Goal: Task Accomplishment & Management: Use online tool/utility

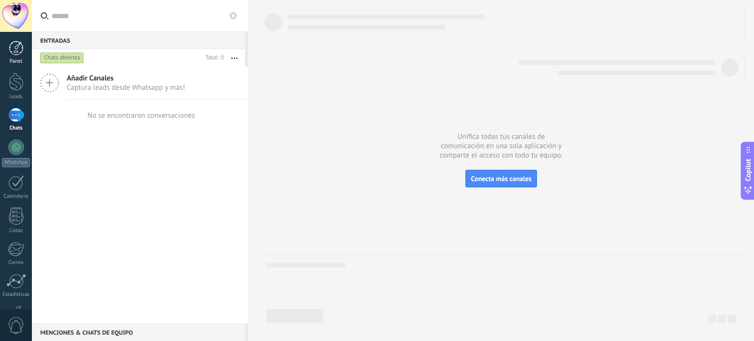
click at [13, 60] on div "Panel" at bounding box center [16, 61] width 28 height 6
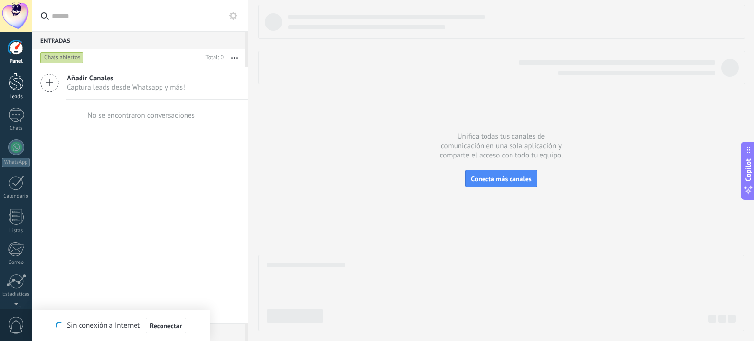
click at [18, 90] on div at bounding box center [16, 82] width 15 height 18
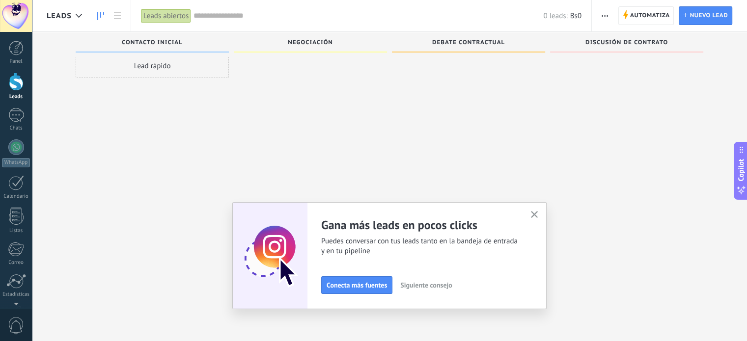
scroll to position [17, 0]
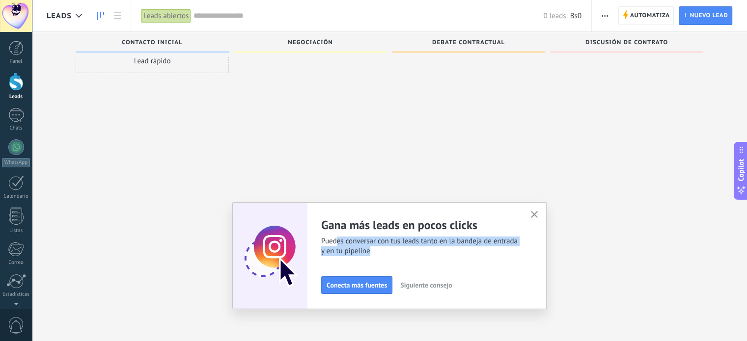
drag, startPoint x: 340, startPoint y: 245, endPoint x: 459, endPoint y: 253, distance: 120.0
click at [459, 253] on span "Puedes conversar con tus leads tanto en la bandeja de entrada y en tu pipeline" at bounding box center [419, 247] width 197 height 20
click at [540, 214] on button "button" at bounding box center [534, 215] width 12 height 13
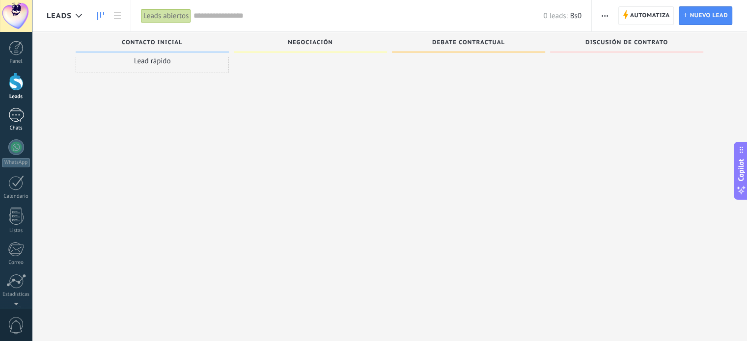
click at [10, 117] on div at bounding box center [16, 115] width 16 height 14
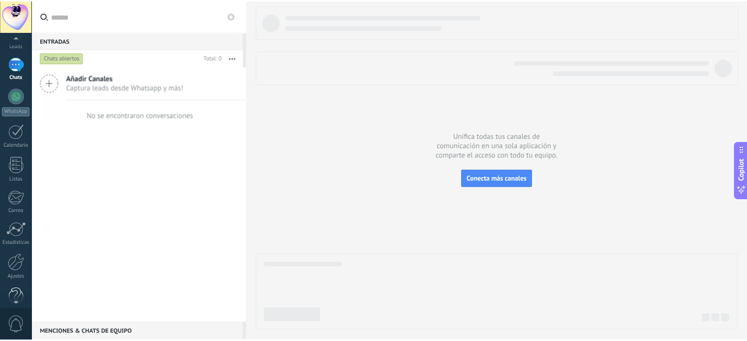
scroll to position [67, 0]
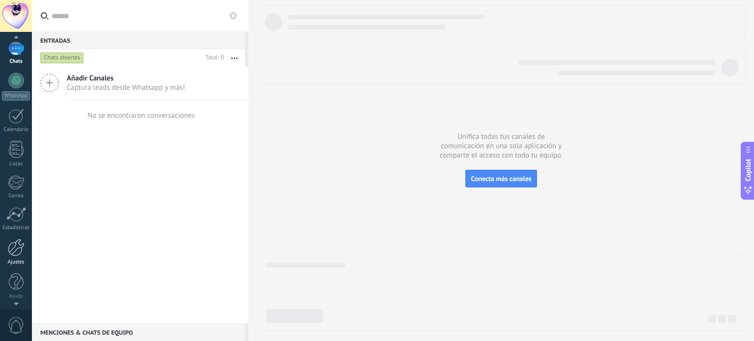
click at [18, 262] on div "Ajustes" at bounding box center [16, 262] width 28 height 6
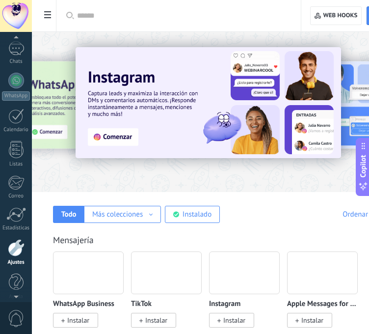
scroll to position [74, 0]
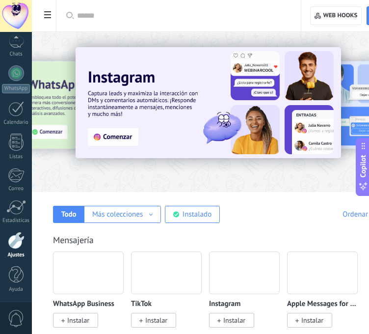
click at [228, 17] on input "text" at bounding box center [182, 16] width 210 height 10
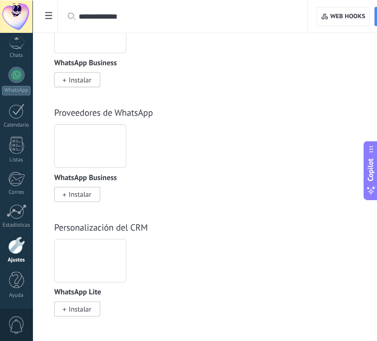
scroll to position [0, 0]
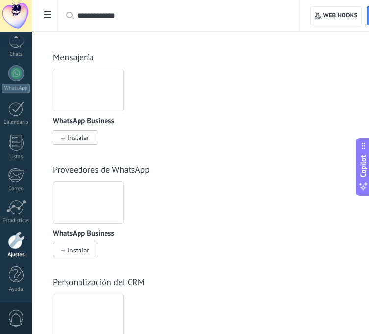
click at [179, 15] on input "**********" at bounding box center [179, 16] width 205 height 10
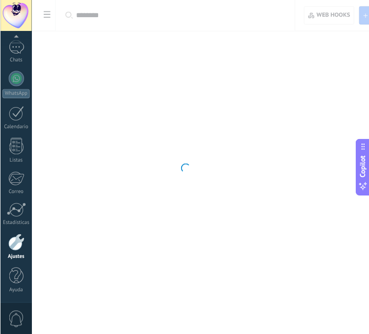
scroll to position [67, 0]
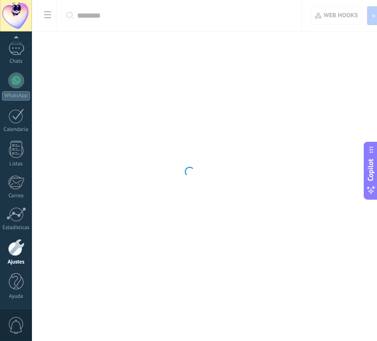
type input "********"
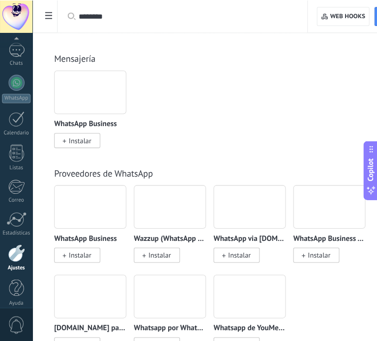
scroll to position [74, 0]
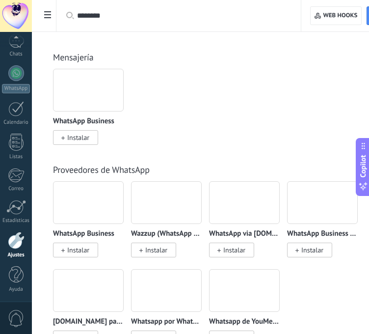
click at [92, 251] on span "Instalar" at bounding box center [75, 249] width 45 height 15
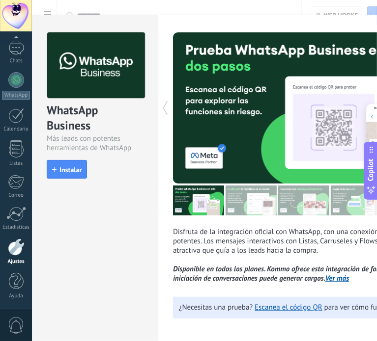
scroll to position [67, 0]
click at [74, 169] on span "Instalar" at bounding box center [70, 169] width 22 height 7
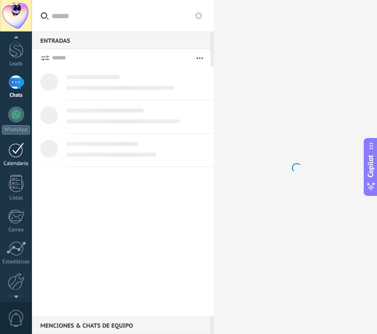
scroll to position [45, 0]
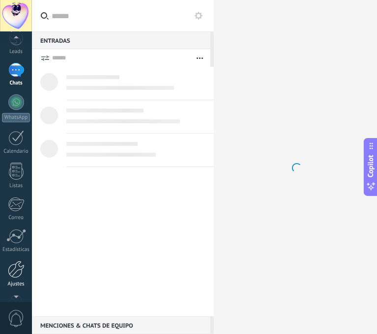
click at [22, 265] on div at bounding box center [16, 269] width 17 height 17
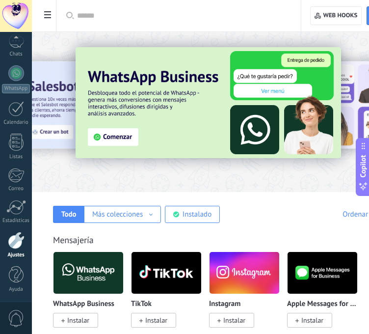
scroll to position [67, 0]
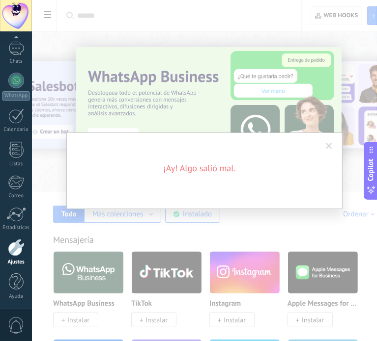
drag, startPoint x: 375, startPoint y: 19, endPoint x: 374, endPoint y: 25, distance: 5.9
click at [374, 25] on html ".abccls-1,.abccls-2{fill-rule:evenodd}.abccls-2{fill:#fff} .abfcls-1{fill:none}…" at bounding box center [188, 170] width 377 height 341
click at [330, 144] on span at bounding box center [328, 146] width 6 height 7
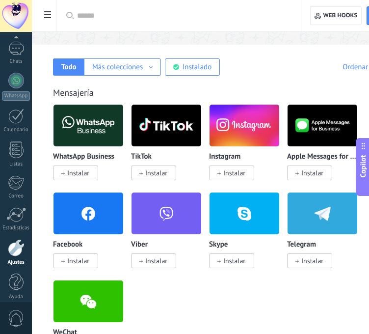
scroll to position [140, 0]
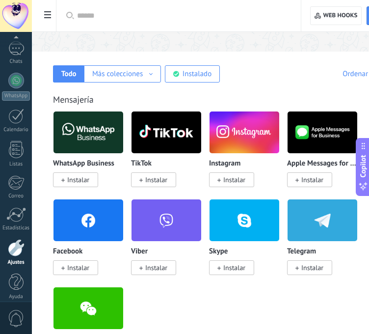
click at [67, 181] on span "Instalar" at bounding box center [78, 179] width 22 height 9
click at [77, 183] on span "Instalar" at bounding box center [78, 179] width 22 height 9
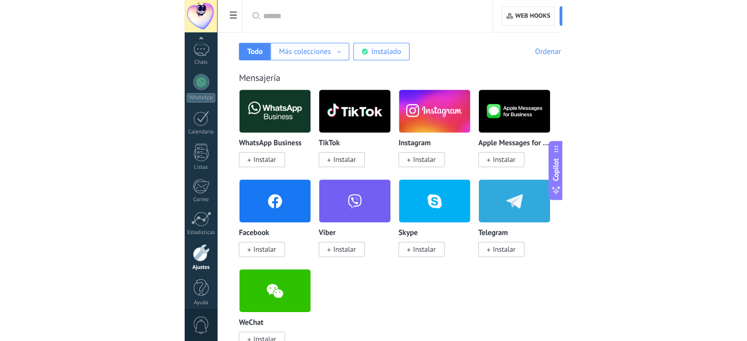
scroll to position [193, 0]
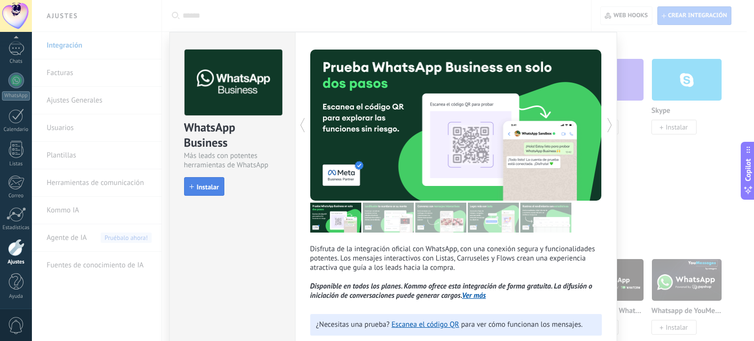
click at [208, 184] on span "Instalar" at bounding box center [208, 187] width 22 height 7
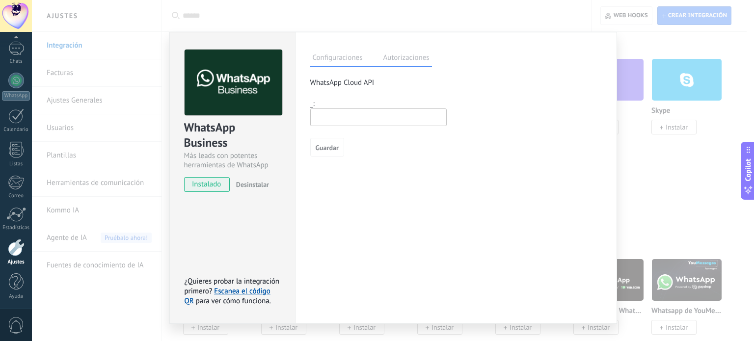
click at [412, 61] on label "Autorizaciones" at bounding box center [406, 59] width 51 height 14
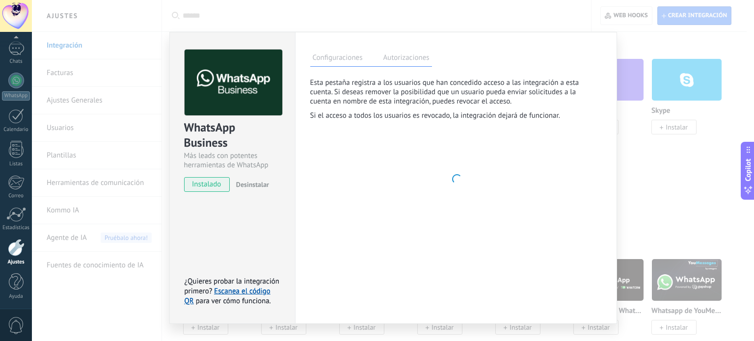
click at [333, 59] on label "Configuraciones" at bounding box center [337, 59] width 55 height 14
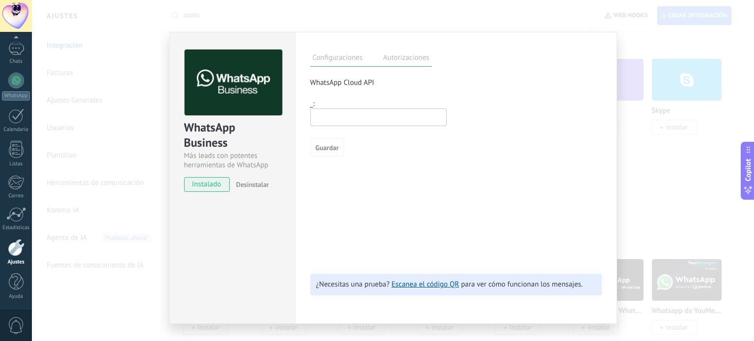
click at [207, 185] on span "instalado" at bounding box center [207, 184] width 45 height 15
click at [658, 70] on div "WhatsApp Business Más leads con potentes herramientas de WhatsApp instalado Des…" at bounding box center [393, 170] width 722 height 341
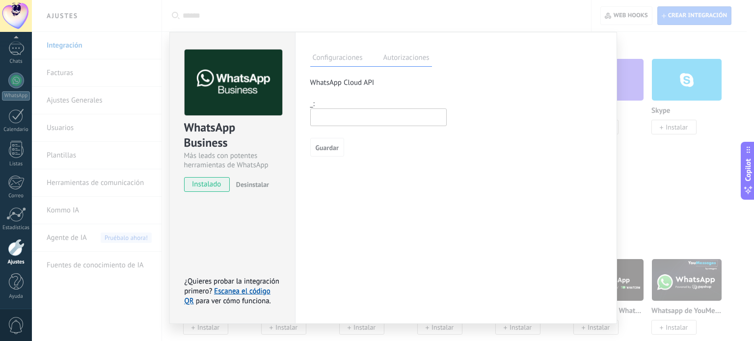
click at [253, 103] on img at bounding box center [234, 83] width 98 height 66
click at [350, 58] on label "Configuraciones" at bounding box center [337, 59] width 55 height 14
click at [401, 53] on label "Autorizaciones" at bounding box center [406, 59] width 51 height 14
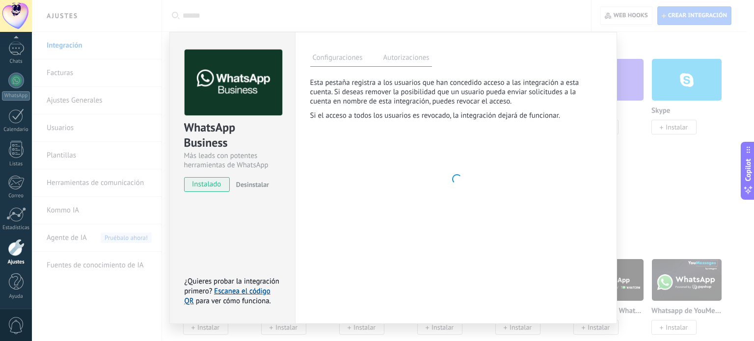
click at [338, 60] on label "Configuraciones" at bounding box center [337, 59] width 55 height 14
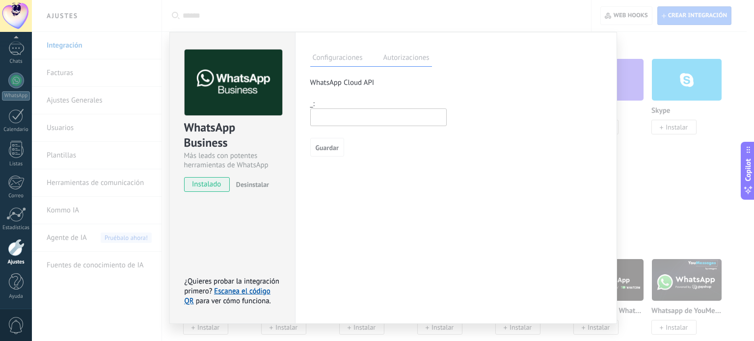
click at [328, 116] on input "text" at bounding box center [378, 117] width 136 height 18
click at [326, 89] on div "WhatsApp Cloud API más _: Guardar" at bounding box center [456, 117] width 292 height 79
click at [252, 295] on link "Escanea el código QR" at bounding box center [228, 296] width 86 height 19
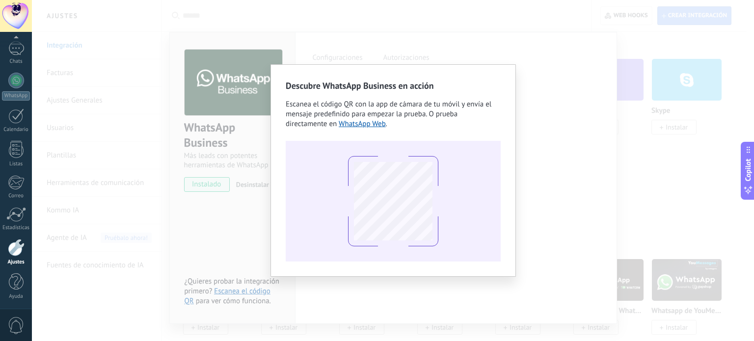
click at [509, 174] on div "Descubre WhatsApp Business en acción Escanea el código QR con la app de cámara …" at bounding box center [392, 170] width 245 height 213
click at [563, 161] on div "Descubre WhatsApp Business en acción Escanea el código QR con la app de cámara …" at bounding box center [393, 170] width 722 height 341
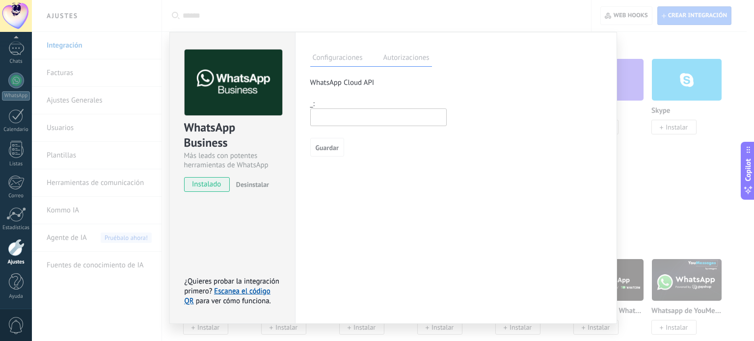
click at [14, 250] on div at bounding box center [16, 247] width 17 height 17
click at [626, 154] on div "WhatsApp Business Más leads con potentes herramientas de WhatsApp instalado Des…" at bounding box center [393, 170] width 722 height 341
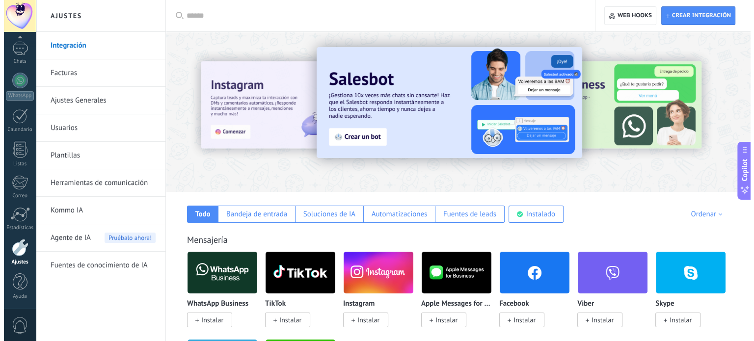
scroll to position [98, 0]
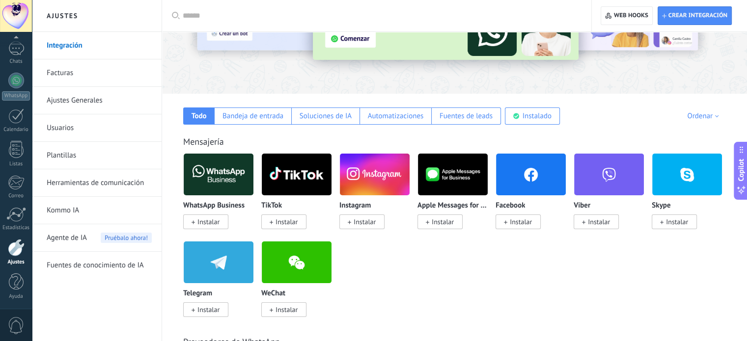
click at [206, 221] on span "Instalar" at bounding box center [208, 221] width 22 height 9
click at [216, 178] on img at bounding box center [219, 175] width 70 height 48
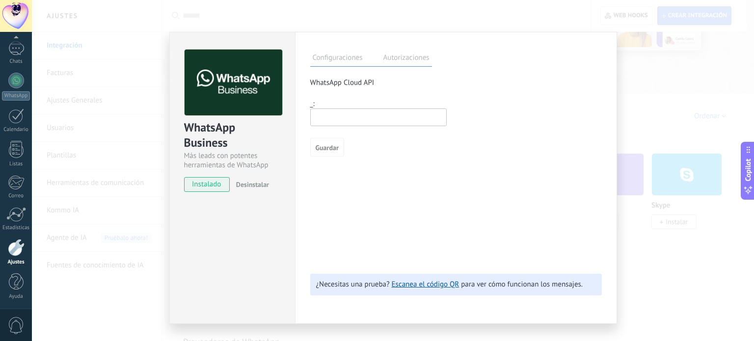
click at [214, 190] on span "instalado" at bounding box center [207, 184] width 45 height 15
click at [266, 188] on span "Desinstalar" at bounding box center [252, 184] width 33 height 9
click at [212, 186] on span "instalado" at bounding box center [207, 184] width 45 height 15
click at [239, 186] on span "Desinstalar" at bounding box center [252, 184] width 33 height 9
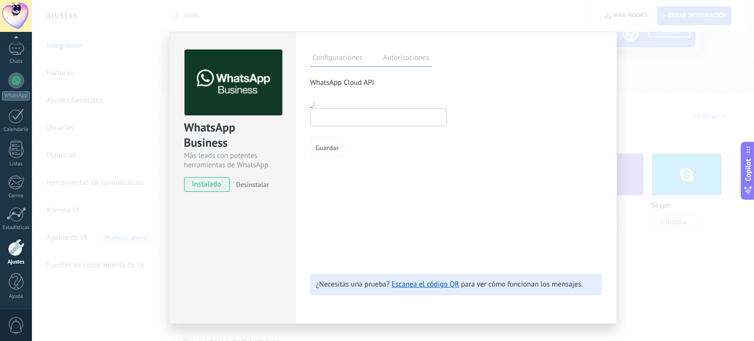
click at [334, 150] on span "Guardar" at bounding box center [327, 147] width 23 height 7
click at [346, 116] on input "text" at bounding box center [378, 117] width 136 height 18
click at [399, 61] on label "Autorizaciones" at bounding box center [406, 59] width 51 height 14
click at [351, 62] on label "Configuraciones" at bounding box center [337, 59] width 55 height 14
click at [381, 61] on label "Autorizaciones" at bounding box center [406, 59] width 51 height 14
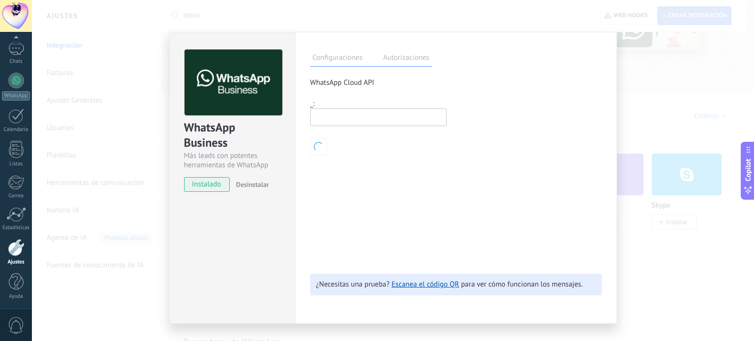
click at [635, 118] on div "WhatsApp Business Más leads con potentes herramientas de WhatsApp instalado Des…" at bounding box center [393, 170] width 722 height 341
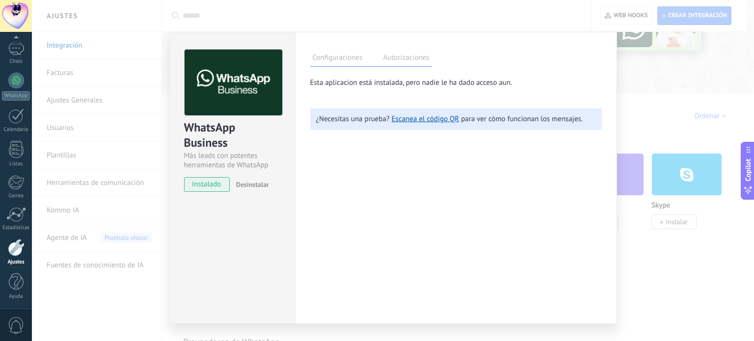
click at [361, 60] on label "Configuraciones" at bounding box center [337, 59] width 55 height 14
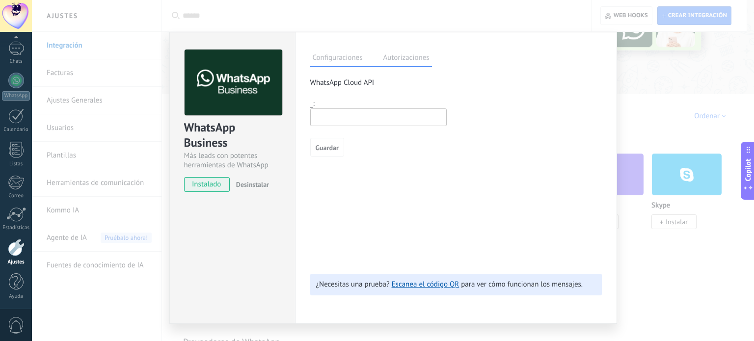
click at [377, 60] on div "Configuraciones Autorizaciones" at bounding box center [371, 58] width 122 height 17
click at [390, 59] on label "Autorizaciones" at bounding box center [406, 59] width 51 height 14
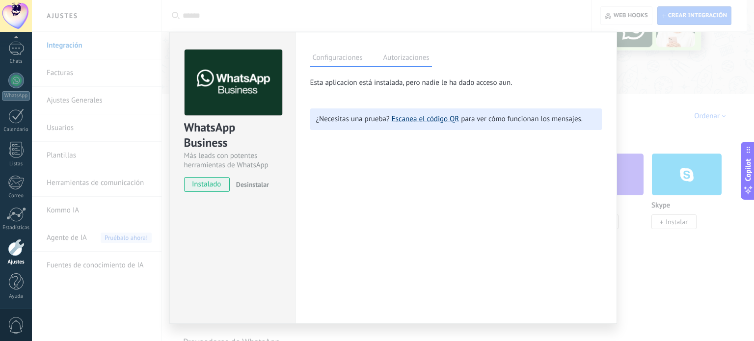
click at [415, 122] on link "Escanea el código QR" at bounding box center [426, 118] width 68 height 9
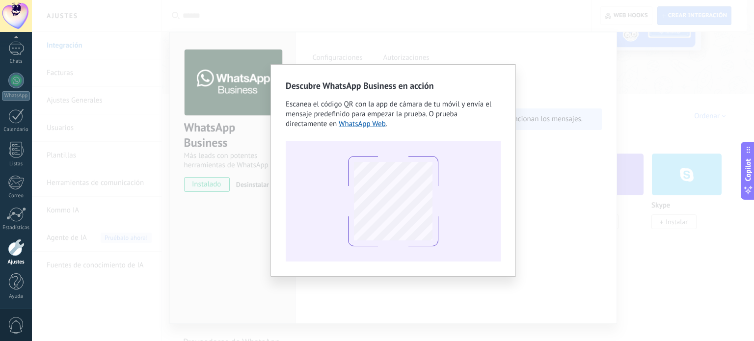
scroll to position [20, 0]
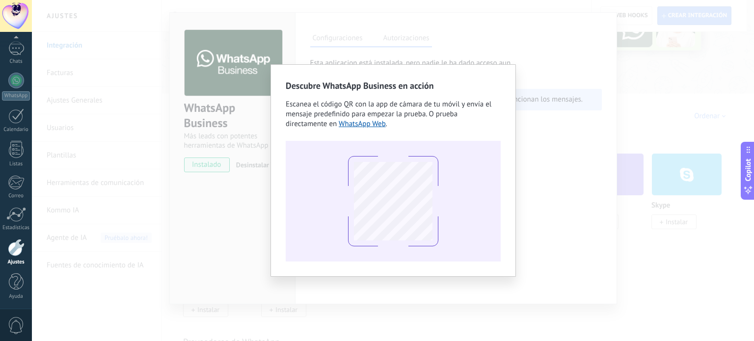
click at [491, 61] on div "Descubre WhatsApp Business en acción Escanea el código QR con la app de cámara …" at bounding box center [393, 170] width 722 height 341
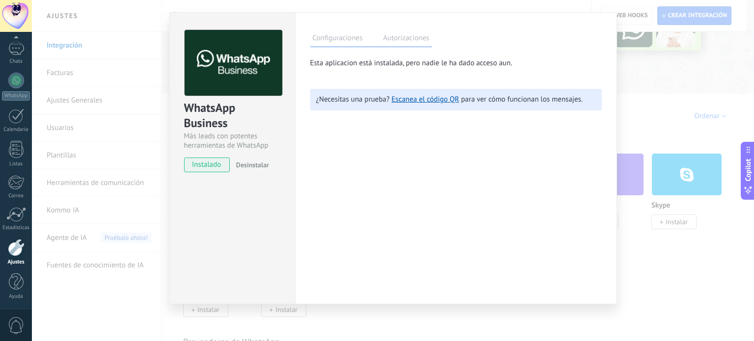
click at [350, 39] on label "Configuraciones" at bounding box center [337, 39] width 55 height 14
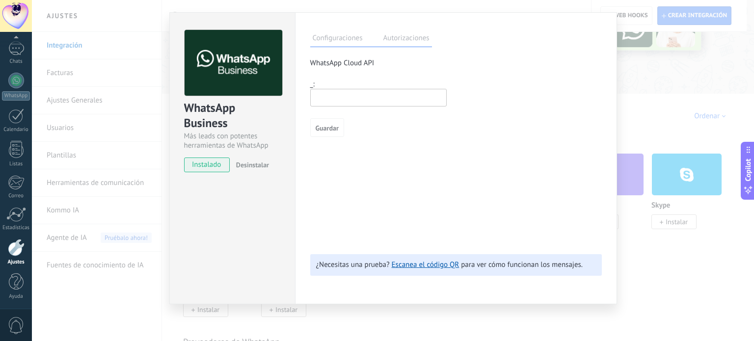
click at [363, 90] on input "text" at bounding box center [378, 98] width 136 height 18
type input "********"
click at [334, 127] on button "Guardar" at bounding box center [327, 127] width 34 height 19
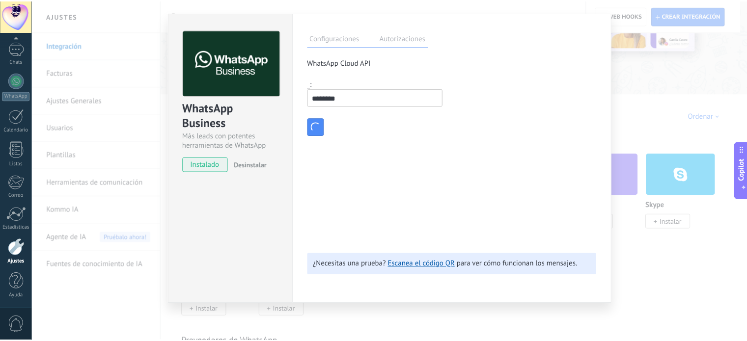
scroll to position [0, 0]
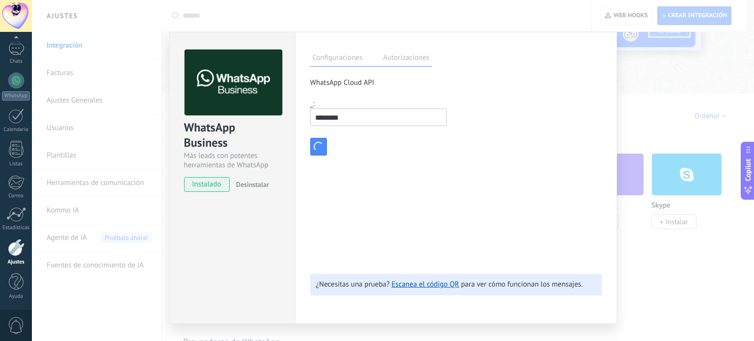
click at [637, 94] on div "WhatsApp Business Más leads con potentes herramientas de WhatsApp instalado Des…" at bounding box center [393, 170] width 722 height 341
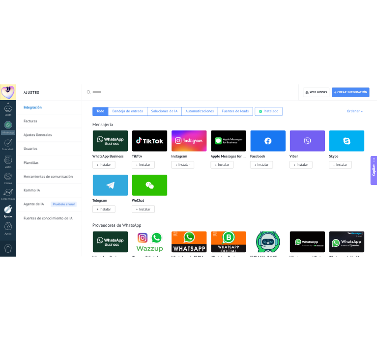
scroll to position [147, 0]
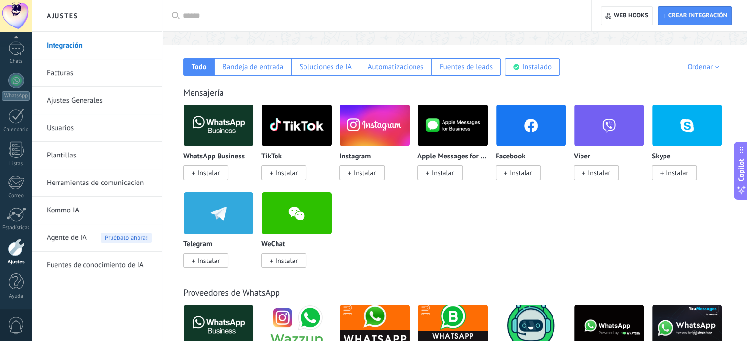
click at [221, 133] on img at bounding box center [219, 126] width 70 height 48
click at [532, 64] on div "Instalado" at bounding box center [536, 66] width 29 height 9
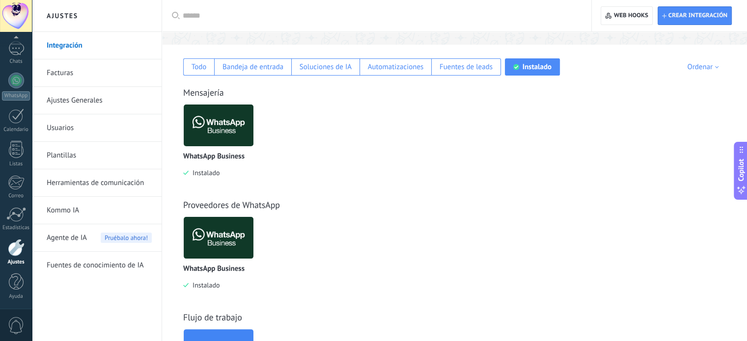
click at [229, 114] on img at bounding box center [219, 126] width 70 height 48
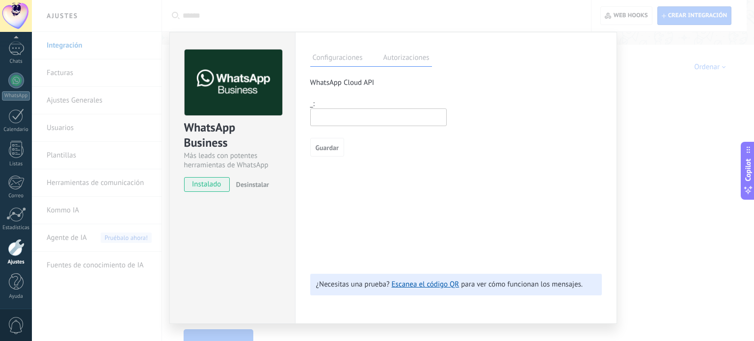
click at [362, 116] on input "text" at bounding box center [378, 117] width 136 height 18
click at [329, 120] on input "********" at bounding box center [378, 117] width 136 height 18
click at [322, 119] on input "********" at bounding box center [378, 117] width 136 height 18
click at [325, 116] on input "********" at bounding box center [378, 117] width 136 height 18
click at [336, 115] on input "********" at bounding box center [378, 117] width 136 height 18
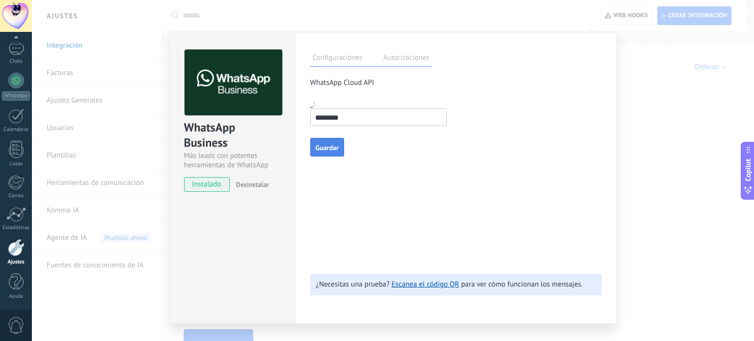
type input "********"
click at [334, 153] on button "Guardar" at bounding box center [327, 147] width 34 height 19
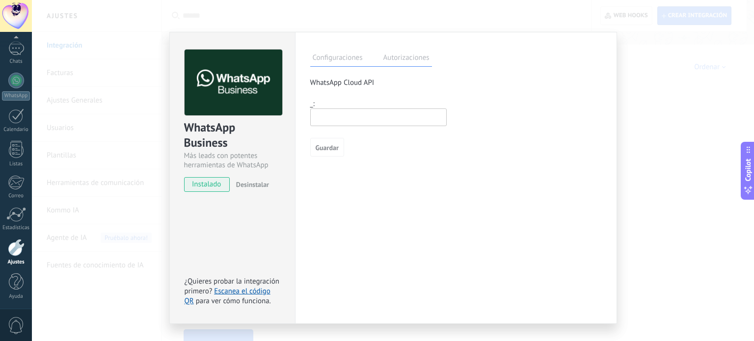
click at [335, 119] on input "text" at bounding box center [378, 117] width 136 height 18
type input "********"
click at [323, 139] on button "Guardar" at bounding box center [327, 147] width 34 height 19
click at [310, 104] on div "_:" at bounding box center [456, 103] width 292 height 9
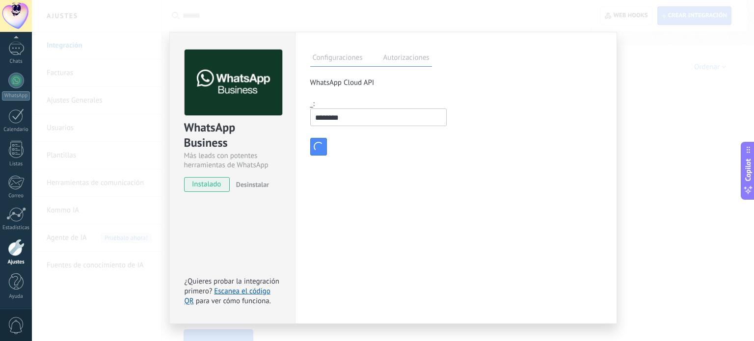
click at [409, 58] on label "Autorizaciones" at bounding box center [406, 59] width 51 height 14
click at [342, 62] on label "Configuraciones" at bounding box center [337, 59] width 55 height 14
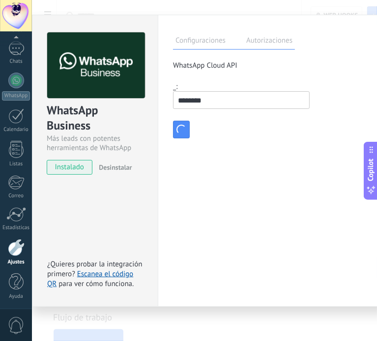
click at [267, 33] on div "Configuraciones Autorizaciones" at bounding box center [234, 40] width 122 height 17
click at [263, 41] on label "Autorizaciones" at bounding box center [268, 42] width 51 height 14
click at [208, 40] on label "Configuraciones" at bounding box center [200, 42] width 55 height 14
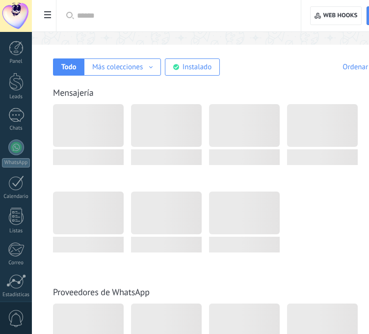
scroll to position [147, 0]
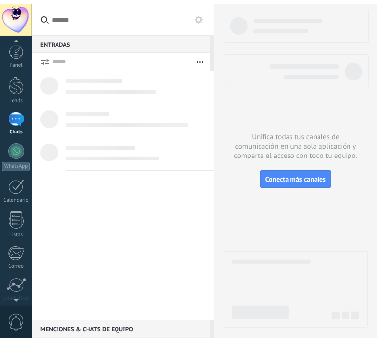
scroll to position [8, 0]
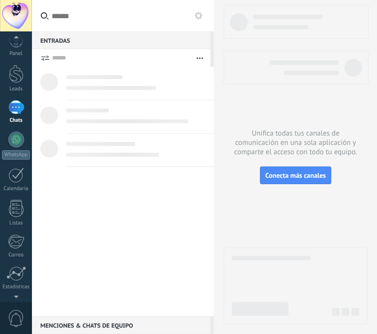
click at [19, 303] on div "0" at bounding box center [16, 317] width 32 height 32
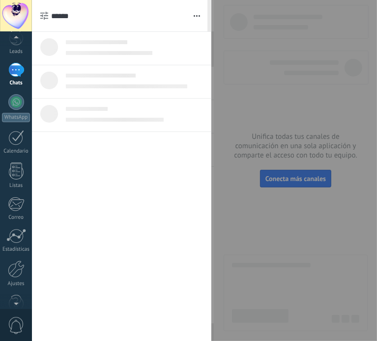
click at [18, 302] on div at bounding box center [16, 302] width 32 height 15
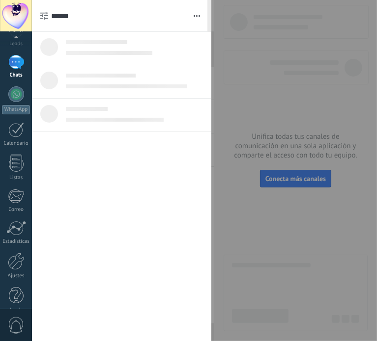
scroll to position [67, 0]
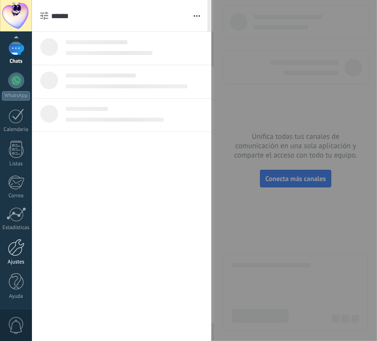
click at [17, 261] on div "Ajustes" at bounding box center [16, 262] width 28 height 6
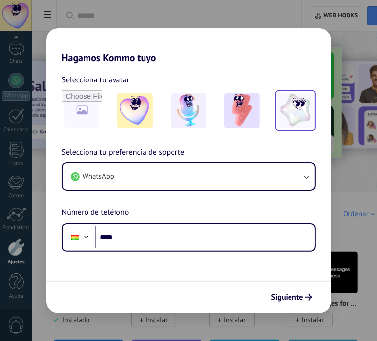
click at [313, 111] on div at bounding box center [295, 110] width 40 height 40
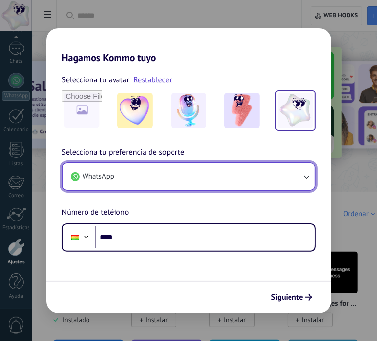
click at [261, 175] on button "WhatsApp" at bounding box center [188, 176] width 251 height 27
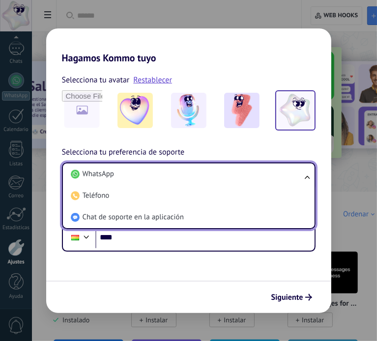
click at [261, 175] on li "WhatsApp" at bounding box center [187, 174] width 240 height 22
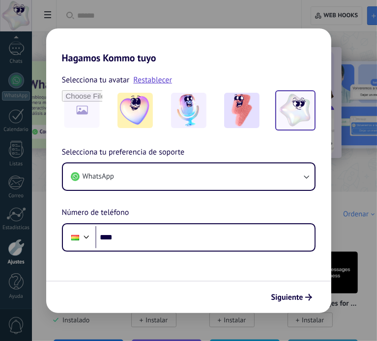
click at [337, 212] on div "Hagamos Kommo tuyo Selecciona tu avatar Restablecer Selecciona tu preferencia d…" at bounding box center [188, 170] width 377 height 341
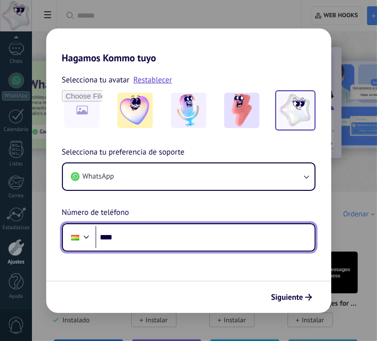
click at [257, 245] on input "****" at bounding box center [204, 237] width 219 height 23
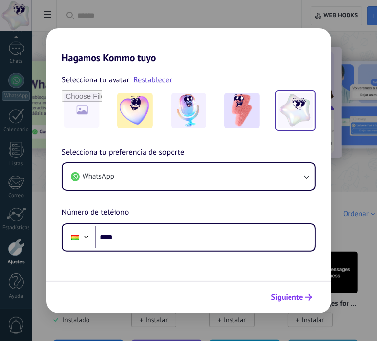
click at [296, 296] on span "Siguiente" at bounding box center [287, 297] width 32 height 7
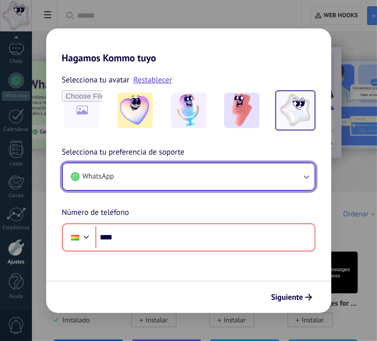
click at [230, 184] on button "WhatsApp" at bounding box center [188, 176] width 251 height 27
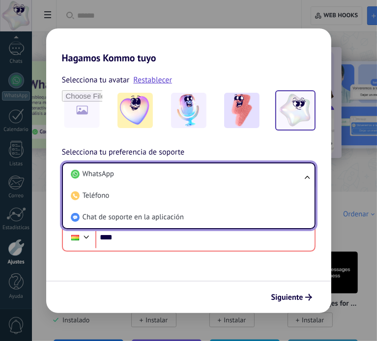
click at [230, 184] on li "WhatsApp" at bounding box center [187, 174] width 240 height 22
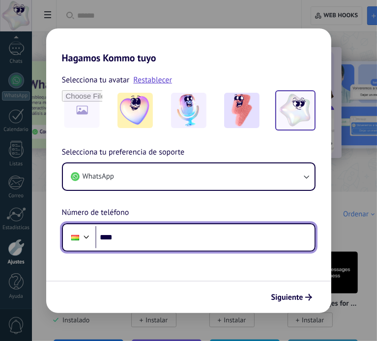
click at [177, 240] on input "****" at bounding box center [204, 237] width 219 height 23
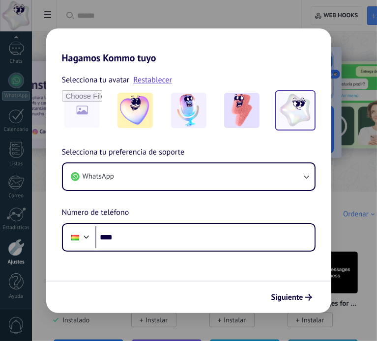
click at [342, 140] on div "Hagamos Kommo tuyo Selecciona tu avatar Restablecer Selecciona tu preferencia d…" at bounding box center [188, 170] width 377 height 341
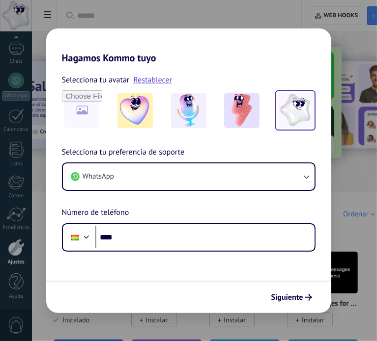
click at [203, 28] on h2 "Hagamos Kommo tuyo" at bounding box center [188, 45] width 285 height 35
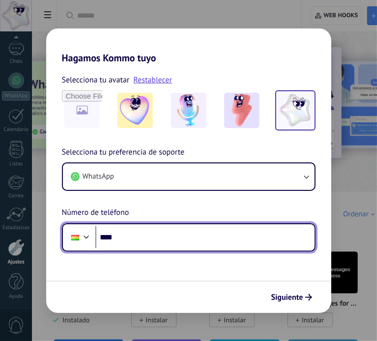
click at [206, 242] on input "****" at bounding box center [204, 237] width 219 height 23
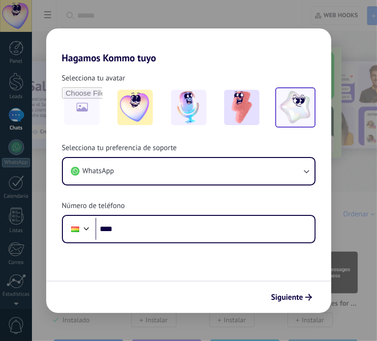
click at [281, 111] on img at bounding box center [294, 107] width 35 height 35
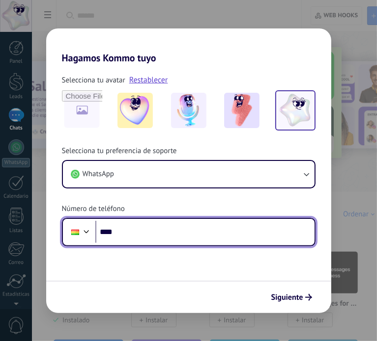
click at [188, 233] on input "****" at bounding box center [204, 232] width 219 height 23
type input "**********"
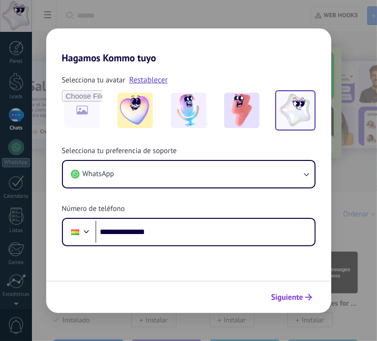
click at [304, 295] on span "Siguiente" at bounding box center [291, 297] width 41 height 7
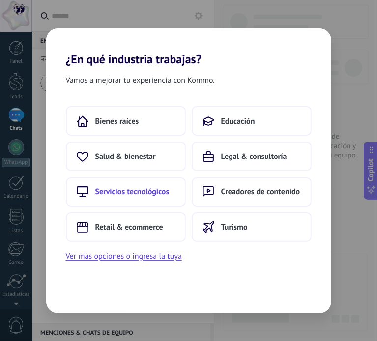
click at [161, 202] on button "Servicios tecnológicos" at bounding box center [126, 191] width 120 height 29
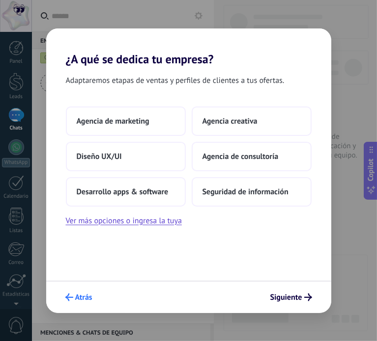
click at [83, 298] on span "Atrás" at bounding box center [83, 297] width 17 height 7
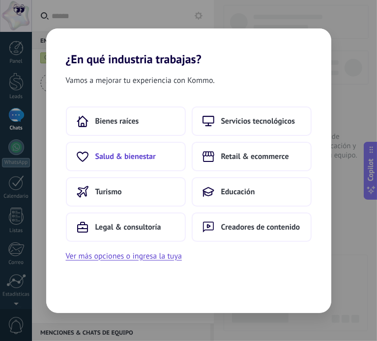
click at [167, 161] on button "Salud & bienestar" at bounding box center [126, 156] width 120 height 29
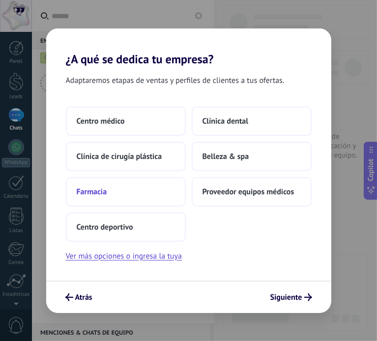
click at [170, 190] on button "Farmacia" at bounding box center [126, 191] width 120 height 29
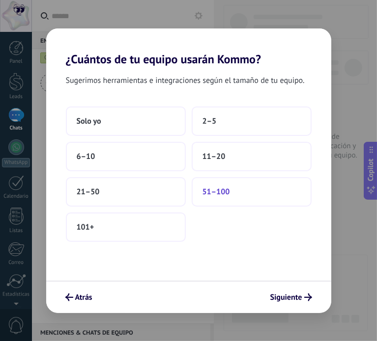
click at [227, 190] on span "51–100" at bounding box center [215, 192] width 27 height 10
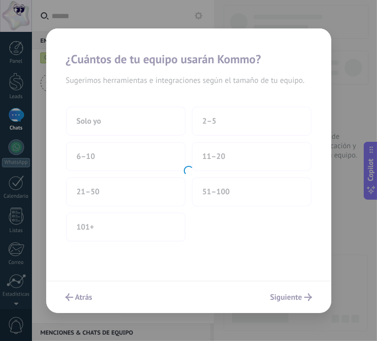
click at [89, 294] on div at bounding box center [188, 170] width 285 height 285
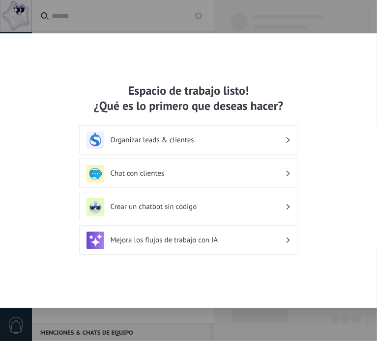
click at [226, 143] on h3 "Organizar leads & clientes" at bounding box center [197, 139] width 174 height 9
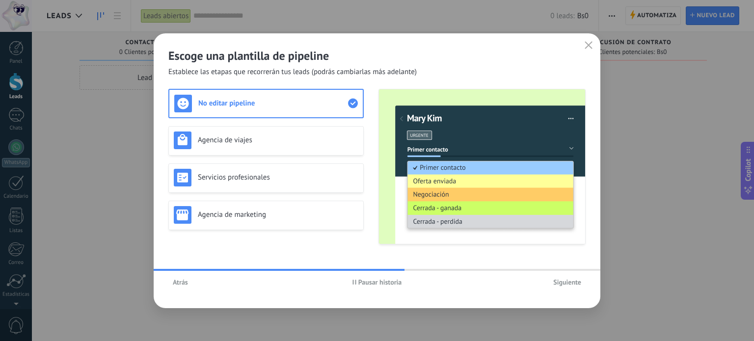
click at [183, 287] on button "Atrás" at bounding box center [180, 282] width 24 height 15
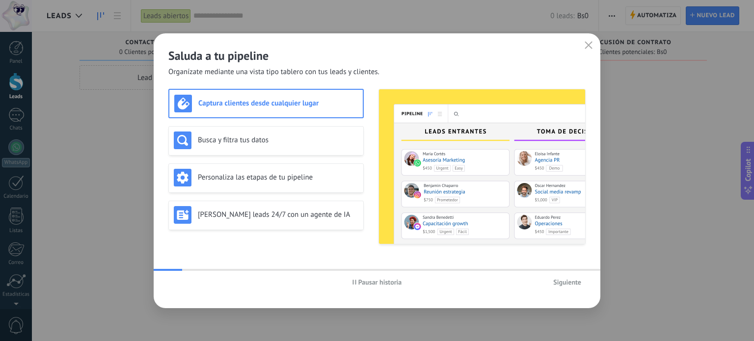
click at [183, 287] on div "Pausar historia Siguiente" at bounding box center [377, 282] width 447 height 23
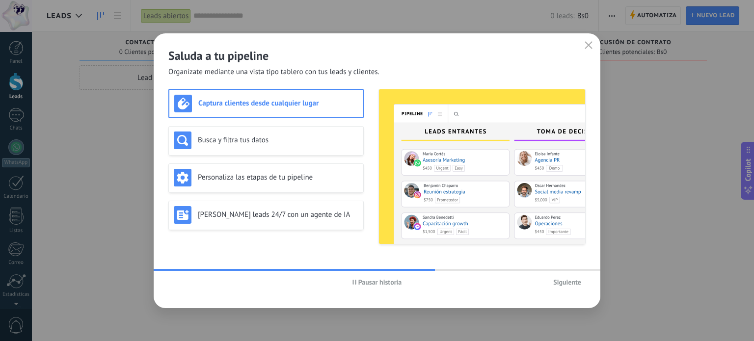
click at [369, 283] on span "Siguiente" at bounding box center [567, 282] width 28 height 7
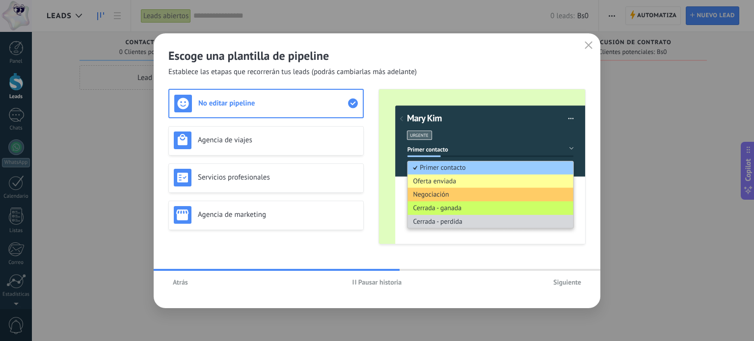
click at [369, 284] on span "Siguiente" at bounding box center [567, 282] width 28 height 7
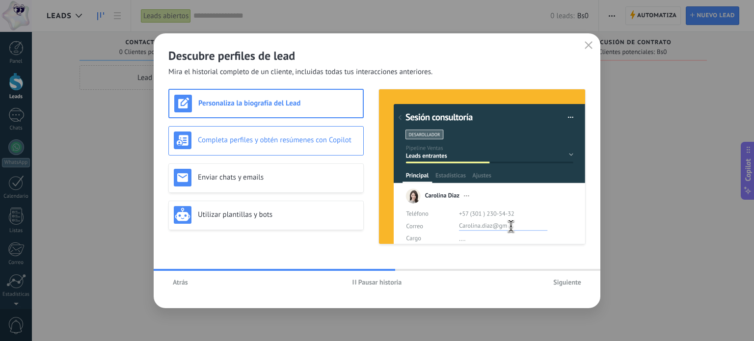
click at [323, 145] on div "Completa perfiles y obtén resúmenes con Copilot" at bounding box center [266, 141] width 185 height 18
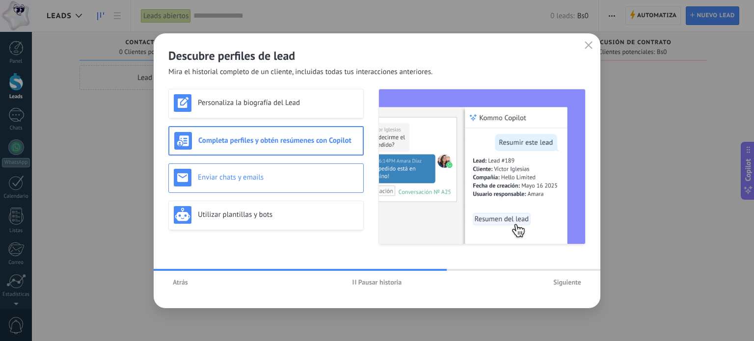
click at [335, 176] on h3 "Enviar chats y emails" at bounding box center [278, 177] width 161 height 9
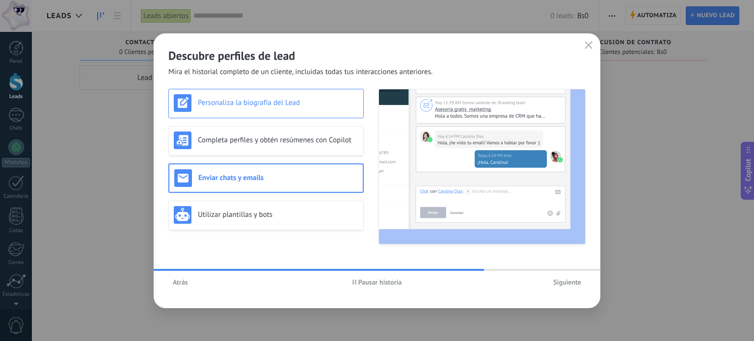
click at [317, 90] on div "Personaliza la biografía del Lead" at bounding box center [265, 103] width 195 height 29
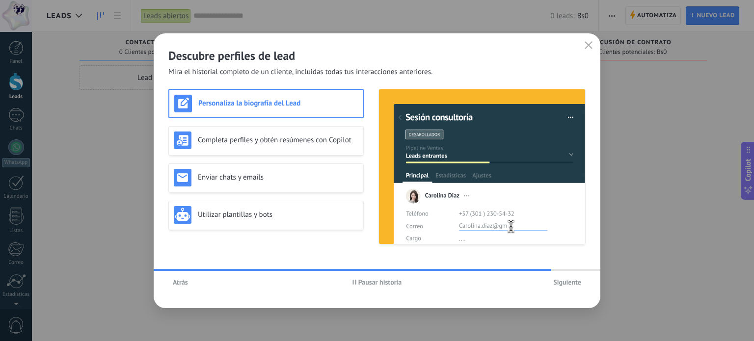
click at [369, 278] on button "Siguiente" at bounding box center [567, 282] width 37 height 15
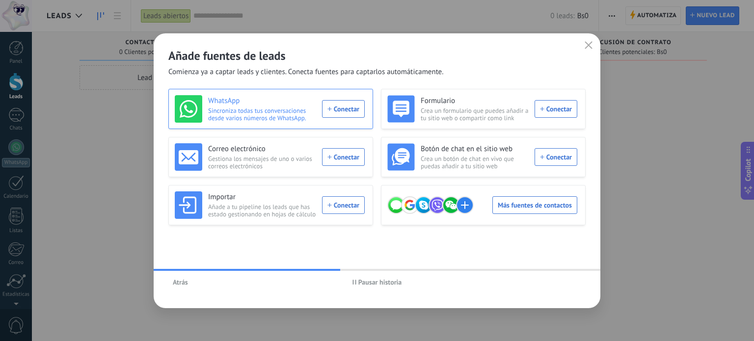
click at [361, 113] on div "WhatsApp Sincroniza todas tus conversaciones desde varios números de WhatsApp. …" at bounding box center [270, 108] width 190 height 27
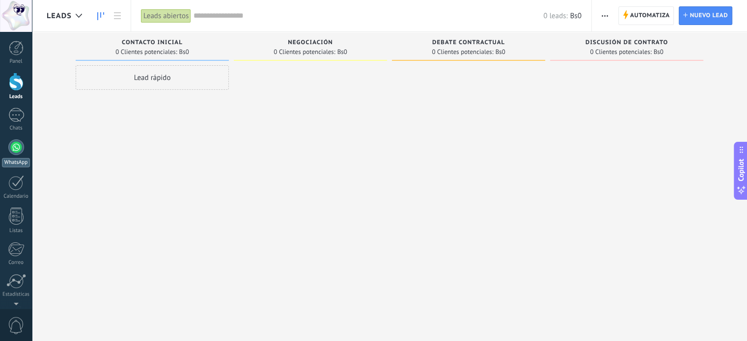
click at [18, 153] on div at bounding box center [16, 147] width 16 height 16
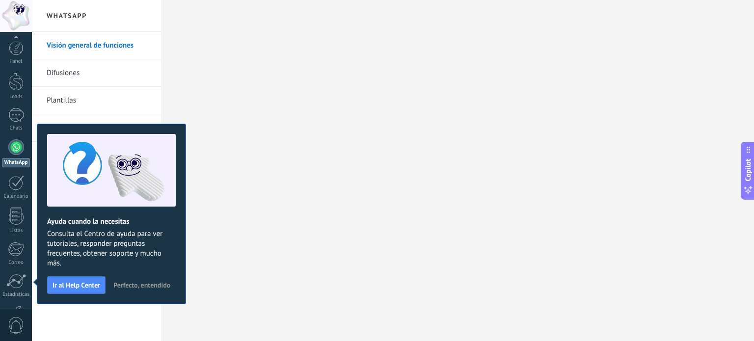
scroll to position [67, 0]
click at [87, 78] on link "Difusiones" at bounding box center [99, 72] width 105 height 27
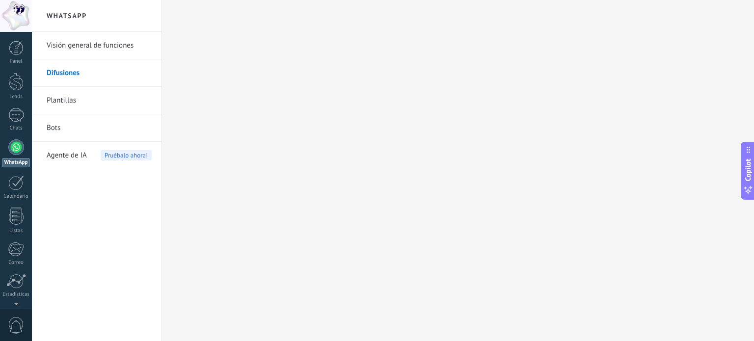
click at [72, 106] on link "Plantillas" at bounding box center [99, 100] width 105 height 27
click at [20, 187] on div at bounding box center [16, 182] width 16 height 15
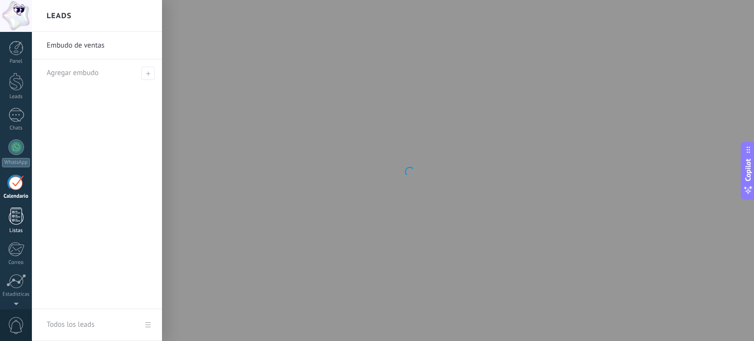
click at [24, 216] on link "Listas" at bounding box center [16, 221] width 32 height 27
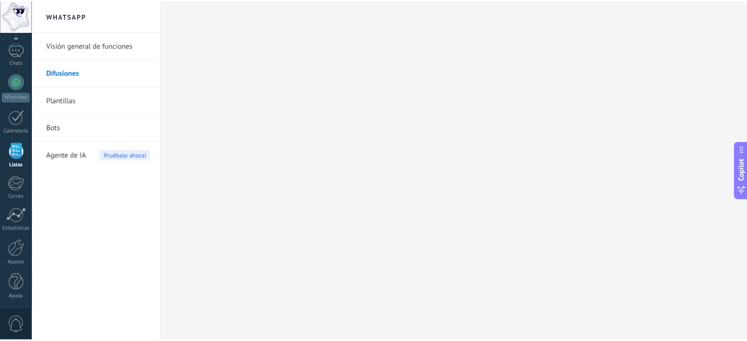
scroll to position [67, 0]
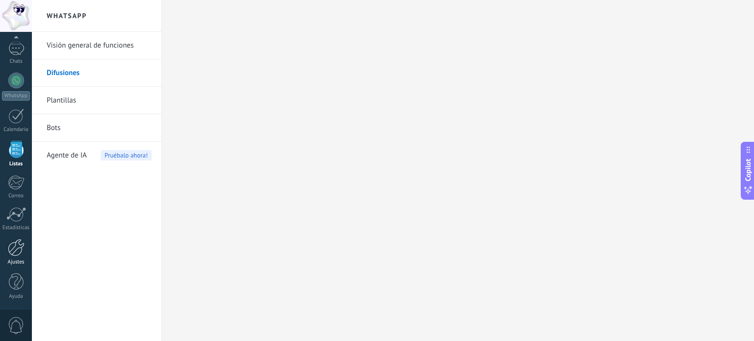
click at [17, 259] on div "Ajustes" at bounding box center [16, 262] width 28 height 6
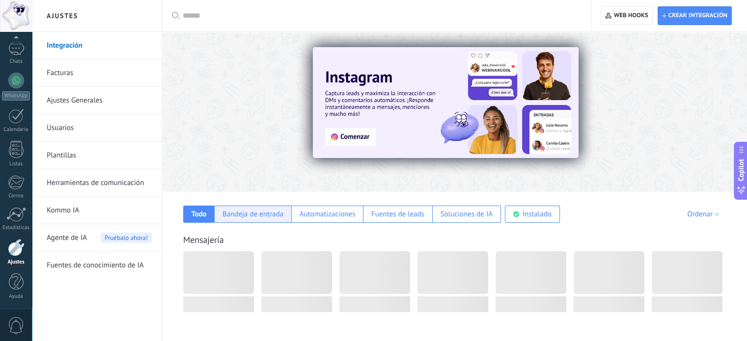
click at [246, 216] on div "Bandeja de entrada" at bounding box center [252, 214] width 61 height 9
click at [268, 214] on div "Bandeja de entrada" at bounding box center [252, 214] width 61 height 9
click at [236, 237] on div "Mensajería" at bounding box center [454, 239] width 542 height 11
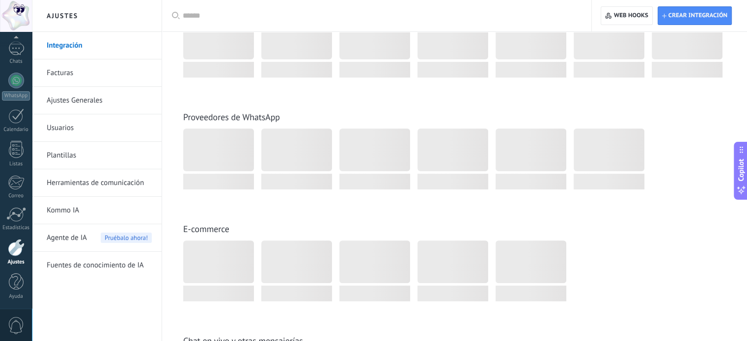
scroll to position [245, 0]
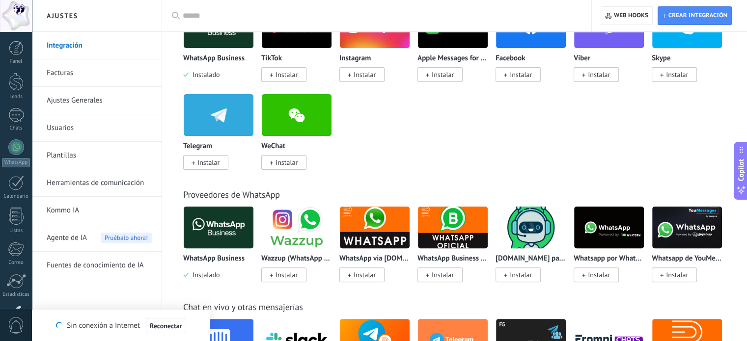
click at [226, 229] on img at bounding box center [219, 228] width 70 height 48
click at [222, 216] on img at bounding box center [219, 228] width 70 height 48
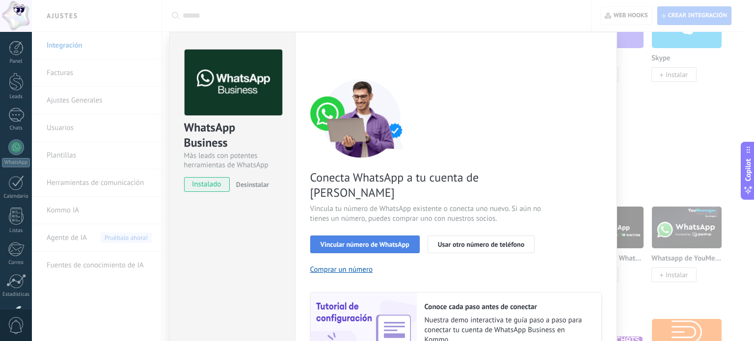
click at [362, 241] on span "Vincular número de WhatsApp" at bounding box center [365, 244] width 89 height 7
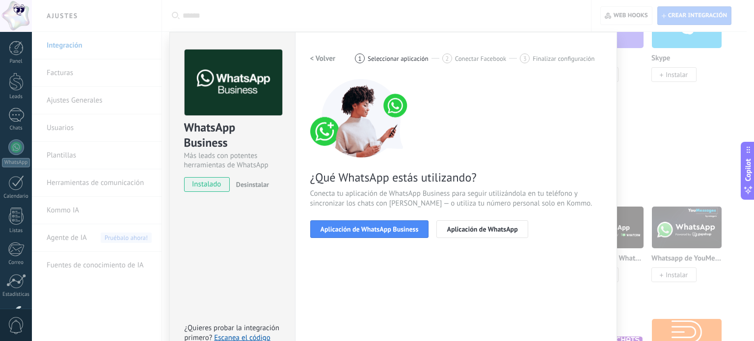
click at [362, 231] on span "Aplicación de WhatsApp Business" at bounding box center [370, 229] width 98 height 7
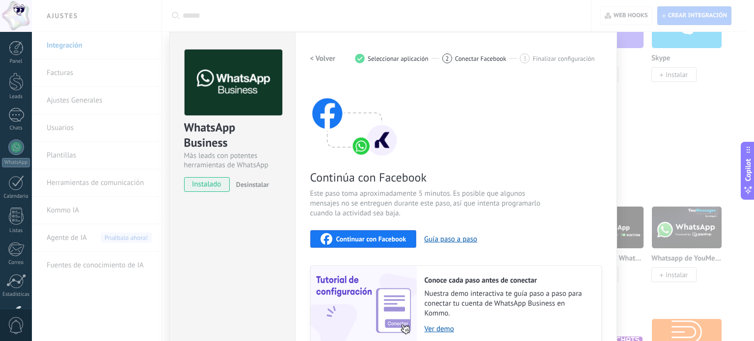
click at [373, 236] on span "Continuar con Facebook" at bounding box center [371, 239] width 70 height 7
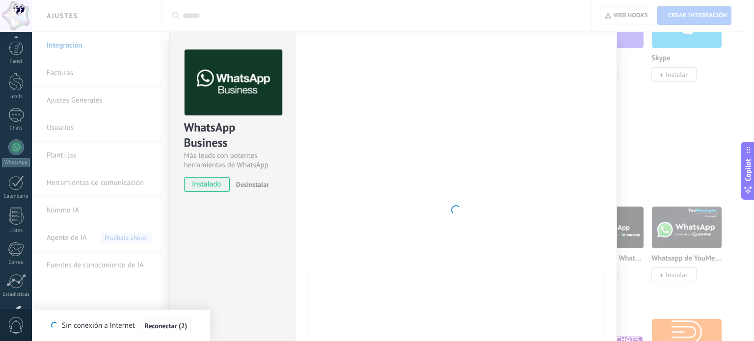
scroll to position [67, 0]
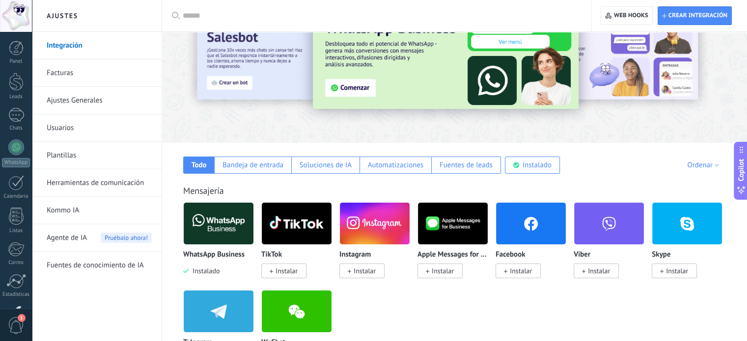
click at [236, 227] on img at bounding box center [219, 224] width 70 height 48
click at [215, 223] on img at bounding box center [219, 224] width 70 height 48
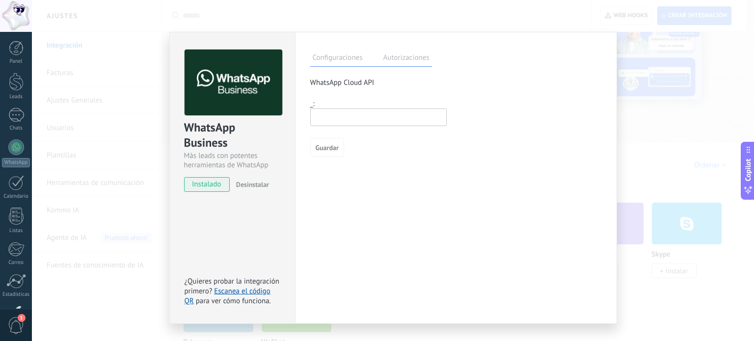
click at [321, 121] on input "text" at bounding box center [378, 117] width 136 height 18
click at [378, 60] on div "Configuraciones Autorizaciones" at bounding box center [371, 58] width 122 height 17
click at [387, 58] on label "Autorizaciones" at bounding box center [406, 59] width 51 height 14
click at [350, 59] on label "Configuraciones" at bounding box center [337, 59] width 55 height 14
click at [239, 290] on link "Escanea el código QR" at bounding box center [228, 296] width 86 height 19
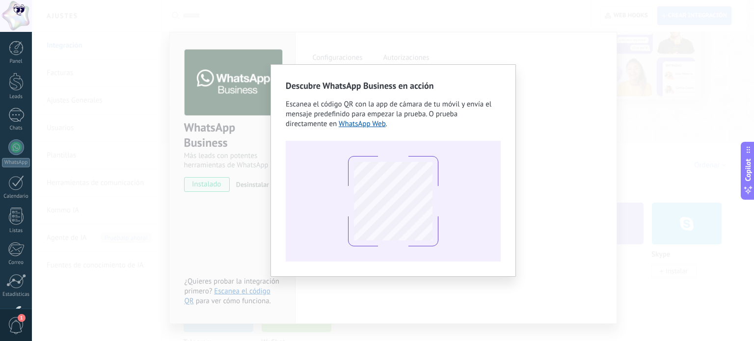
click at [611, 97] on div "Descubre WhatsApp Business en acción Escanea el código QR con la app [PERSON_NA…" at bounding box center [393, 170] width 722 height 341
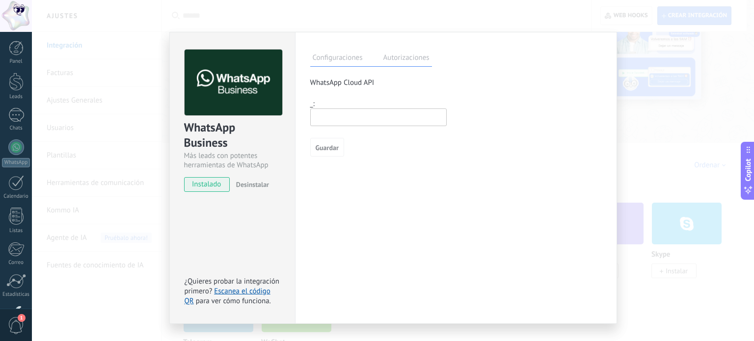
click at [388, 62] on label "Autorizaciones" at bounding box center [406, 59] width 51 height 14
click at [643, 56] on div "WhatsApp Business Más leads con potentes herramientas de WhatsApp instalado Des…" at bounding box center [393, 170] width 722 height 341
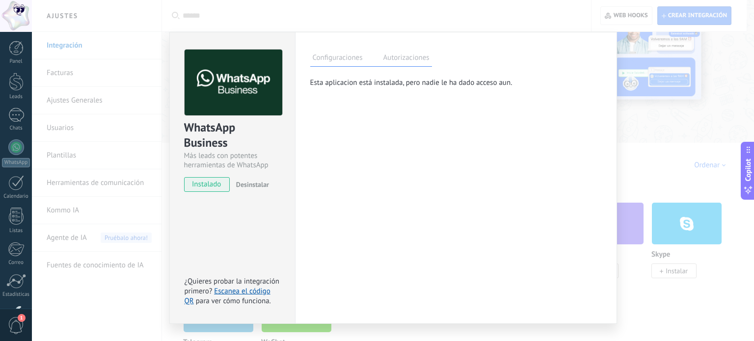
click at [338, 62] on label "Configuraciones" at bounding box center [337, 59] width 55 height 14
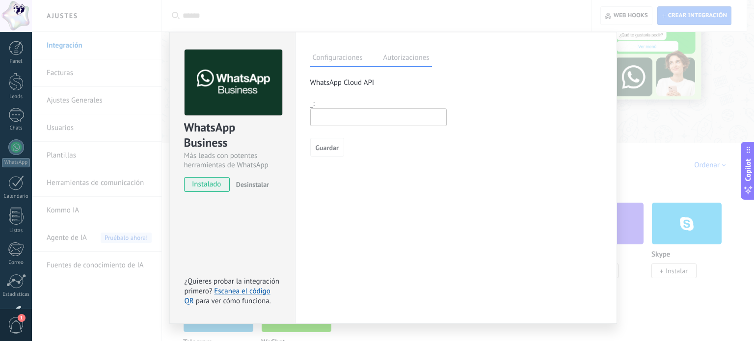
click at [319, 120] on input "text" at bounding box center [378, 117] width 136 height 18
type input "********"
click at [313, 144] on button "Guardar" at bounding box center [327, 147] width 34 height 19
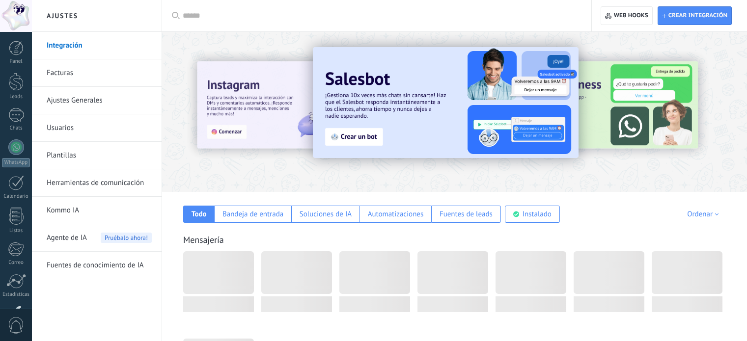
scroll to position [49, 0]
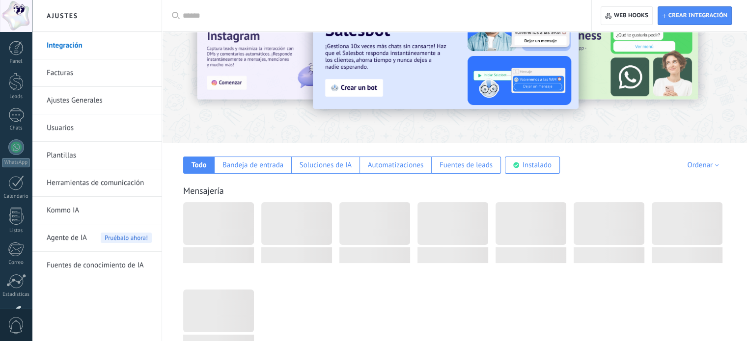
click at [233, 230] on div at bounding box center [218, 223] width 71 height 43
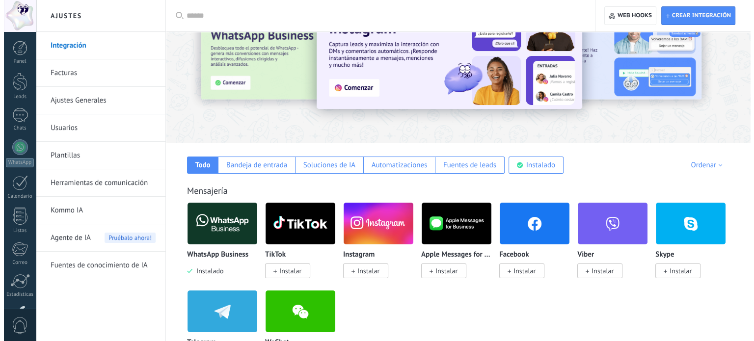
scroll to position [0, 0]
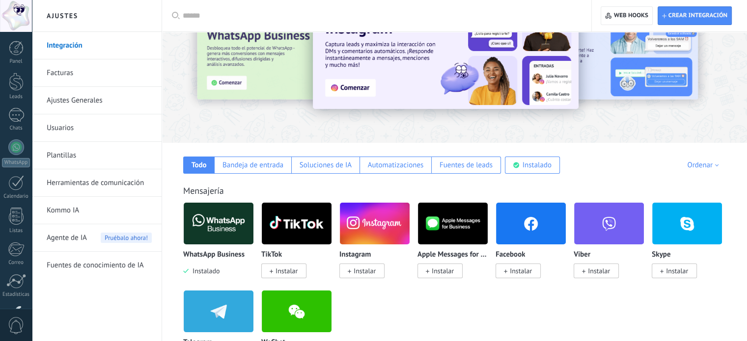
click at [237, 212] on img at bounding box center [219, 224] width 70 height 48
click at [231, 222] on img at bounding box center [219, 224] width 70 height 48
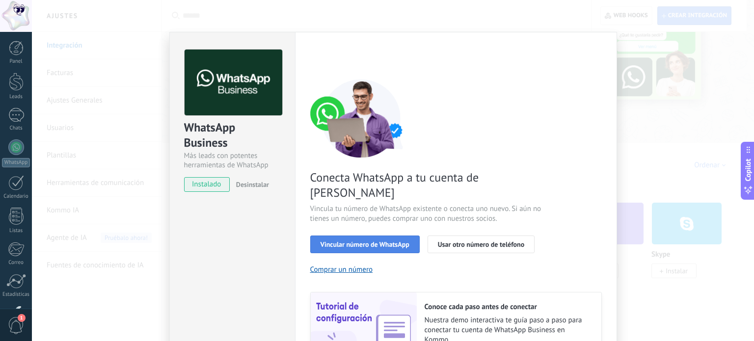
click at [387, 241] on span "Vincular número de WhatsApp" at bounding box center [365, 244] width 89 height 7
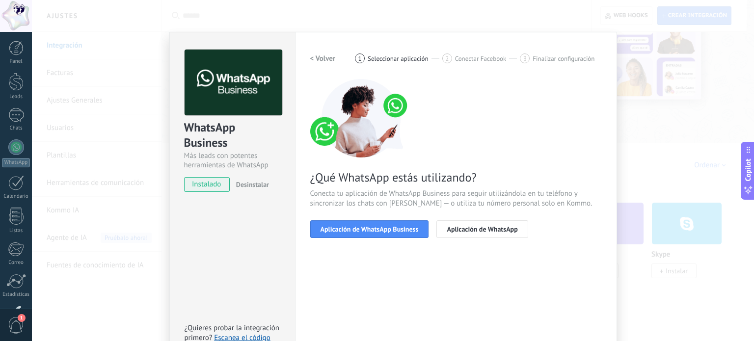
click at [387, 229] on span "Aplicación de WhatsApp Business" at bounding box center [370, 229] width 98 height 7
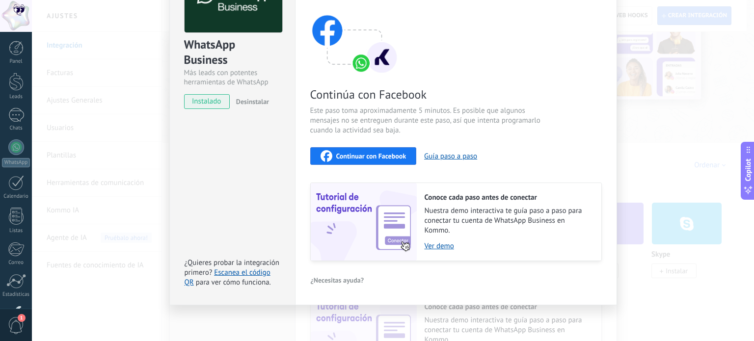
scroll to position [34, 0]
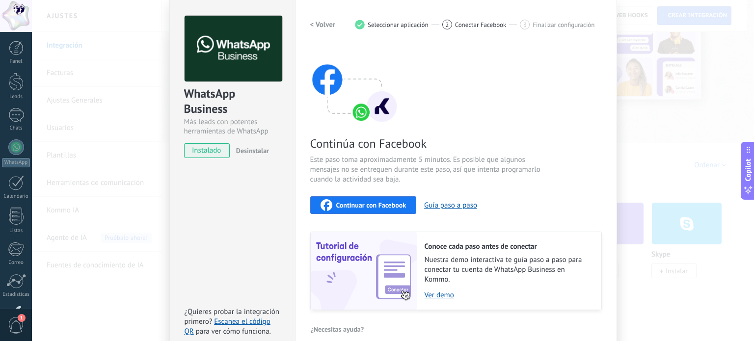
click at [381, 203] on span "Continuar con Facebook" at bounding box center [371, 205] width 70 height 7
